Goal: Check status: Check status

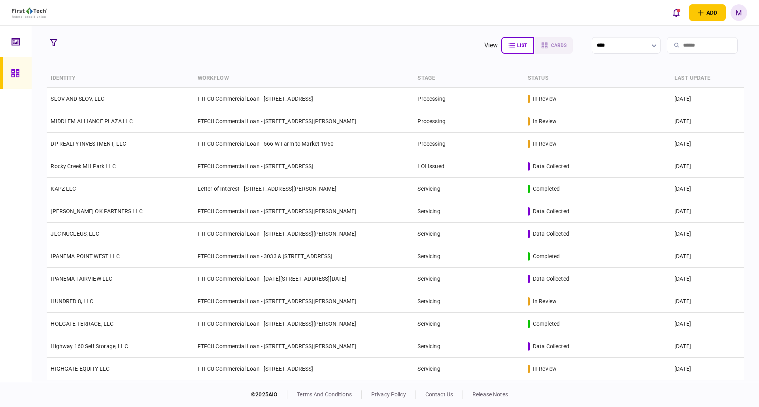
drag, startPoint x: 110, startPoint y: 96, endPoint x: 287, endPoint y: 3, distance: 199.9
click at [111, 96] on td "SLOV AND SLOV, LLC" at bounding box center [120, 99] width 147 height 23
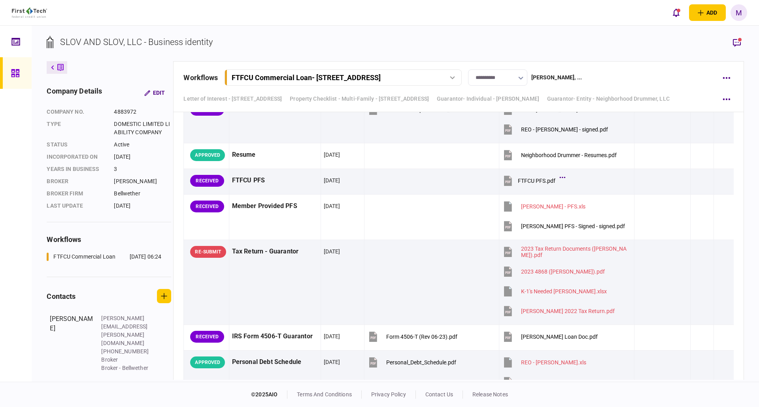
scroll to position [4628, 0]
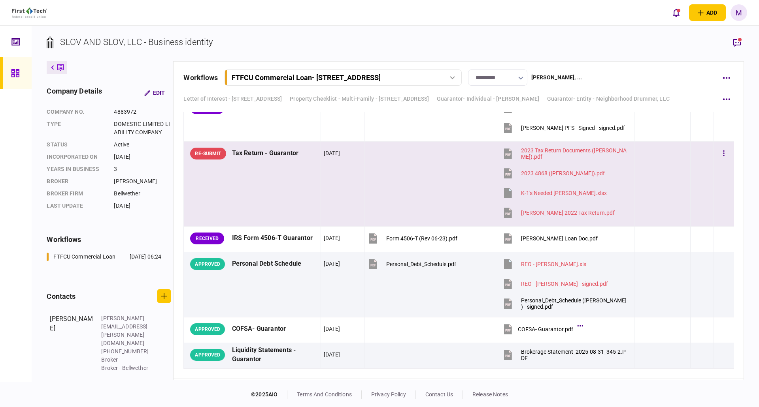
click at [297, 189] on td "Tax Return - Guarantor" at bounding box center [275, 184] width 92 height 85
click at [735, 42] on icon "button" at bounding box center [737, 43] width 8 height 8
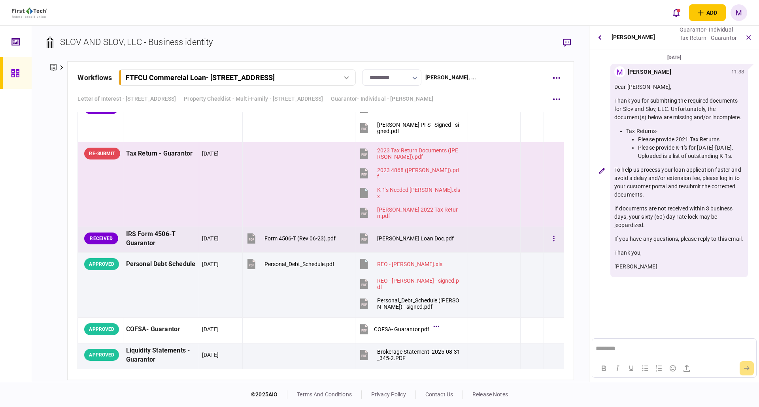
scroll to position [0, 0]
click at [361, 241] on icon at bounding box center [364, 239] width 8 height 10
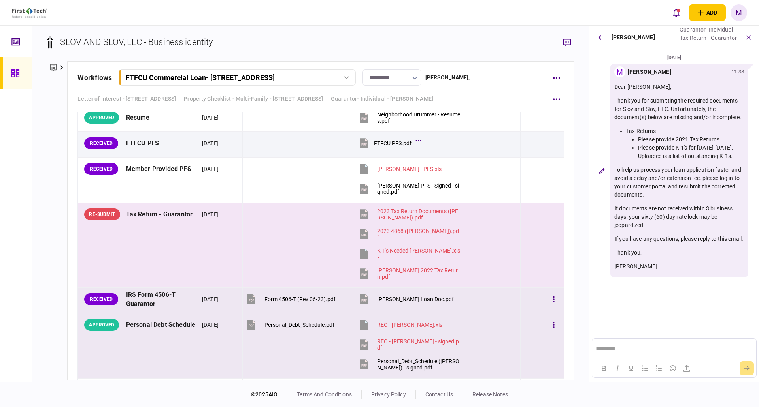
scroll to position [4559, 0]
